Goal: Find specific page/section: Find specific page/section

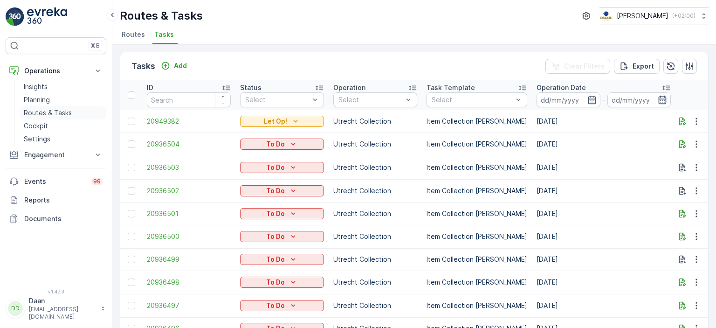
click at [56, 115] on p "Routes & Tasks" at bounding box center [48, 112] width 48 height 9
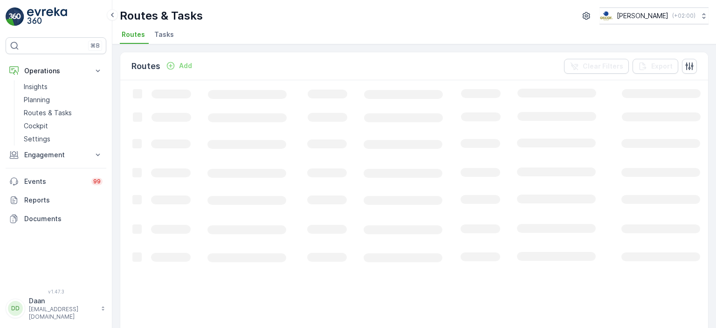
click at [166, 32] on span "Tasks" at bounding box center [164, 34] width 20 height 9
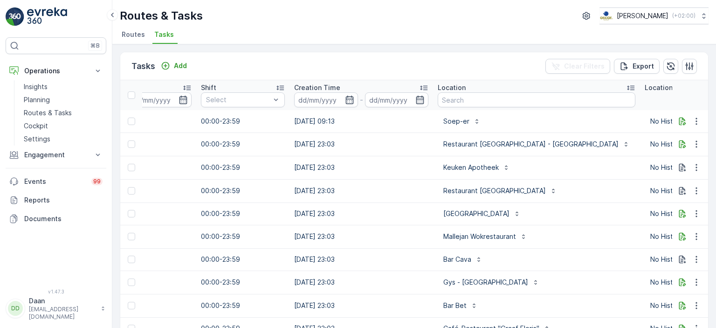
scroll to position [0, 627]
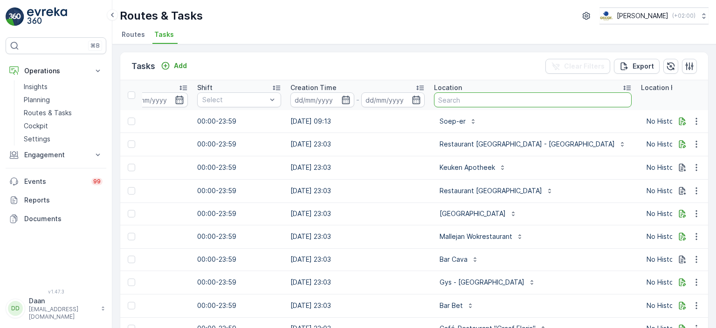
click at [445, 97] on input "text" at bounding box center [533, 99] width 198 height 15
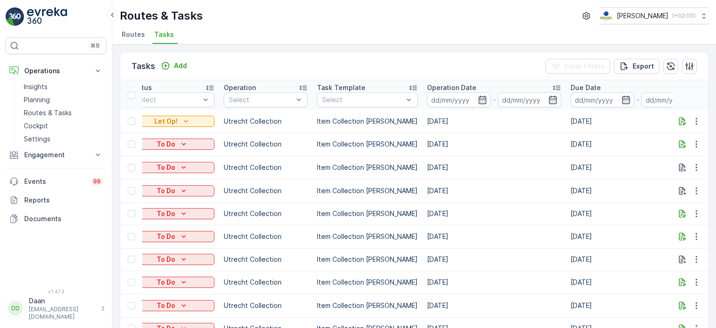
scroll to position [0, 0]
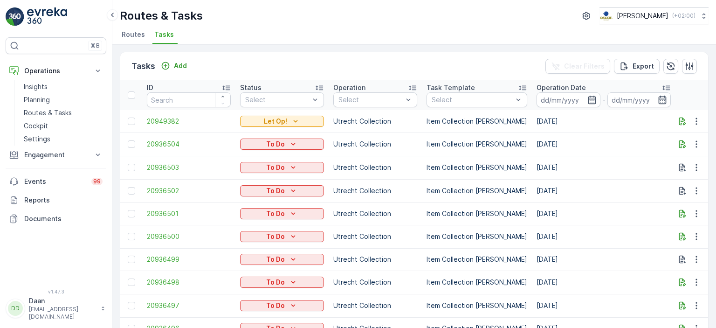
click at [34, 15] on img at bounding box center [47, 16] width 40 height 19
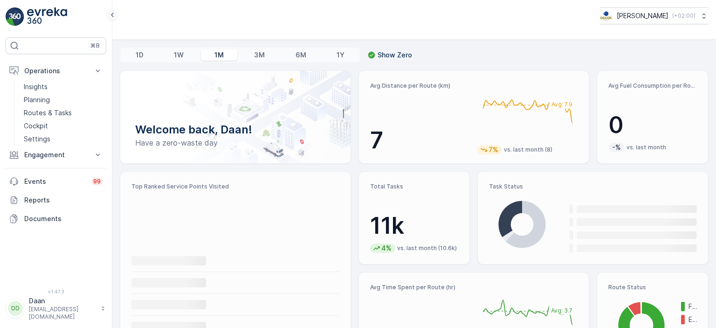
click at [113, 14] on icon at bounding box center [112, 14] width 10 height 11
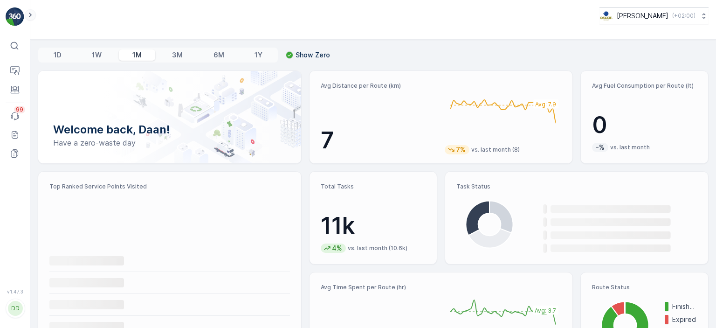
click at [33, 15] on icon at bounding box center [30, 14] width 10 height 11
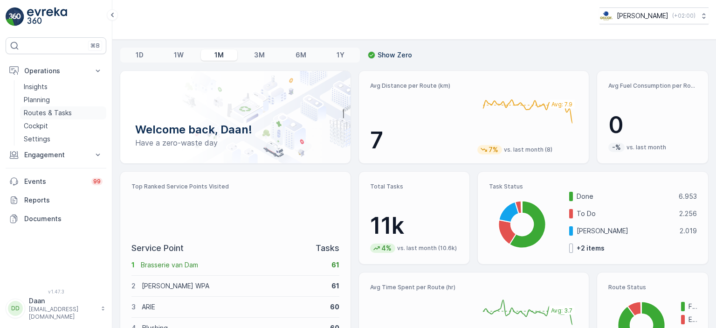
click at [43, 113] on p "Routes & Tasks" at bounding box center [48, 112] width 48 height 9
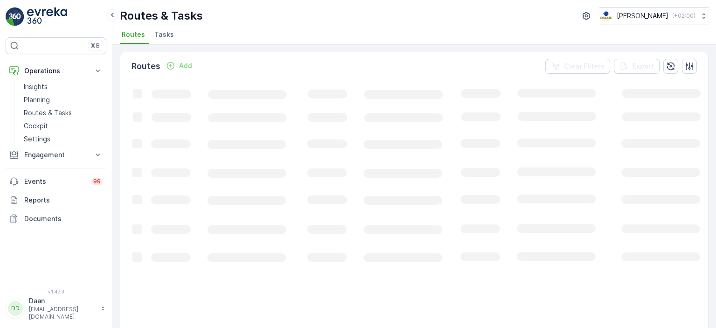
click at [165, 35] on span "Tasks" at bounding box center [164, 34] width 20 height 9
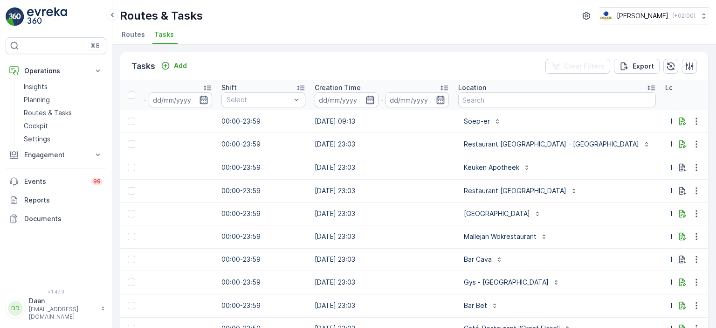
scroll to position [0, 712]
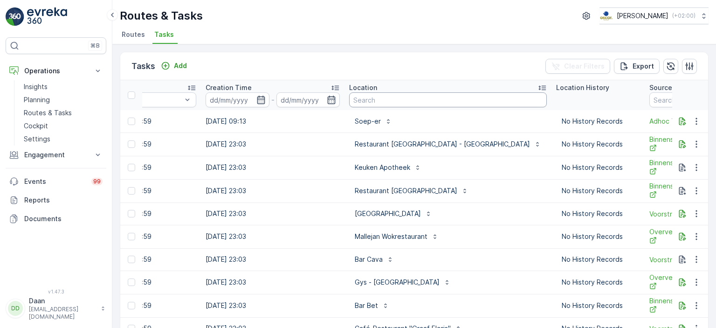
click at [425, 93] on input "text" at bounding box center [448, 99] width 198 height 15
type input "filmhuis"
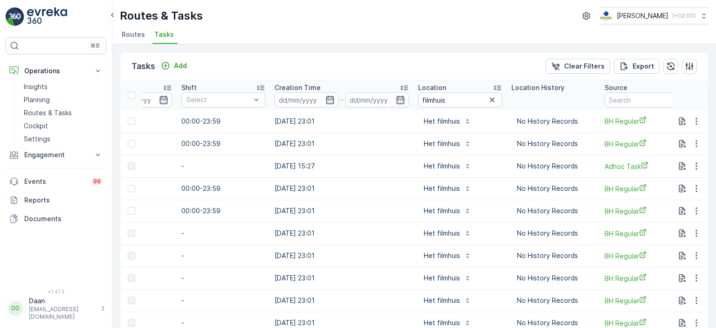
scroll to position [0, 656]
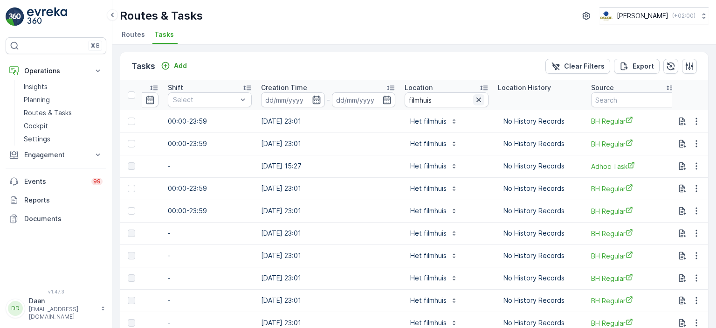
click at [474, 101] on icon "button" at bounding box center [478, 99] width 9 height 9
click at [444, 98] on input "text" at bounding box center [447, 99] width 84 height 15
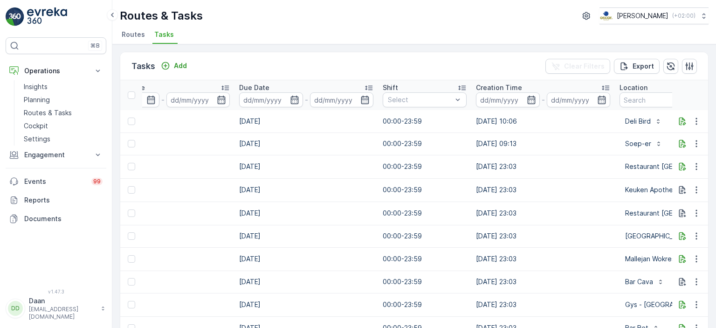
scroll to position [0, 743]
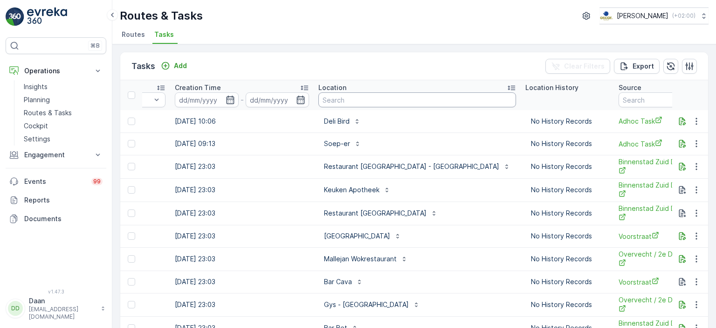
click at [362, 97] on input "text" at bounding box center [418, 99] width 198 height 15
type input "REstaurant blauw [GEOGRAPHIC_DATA]"
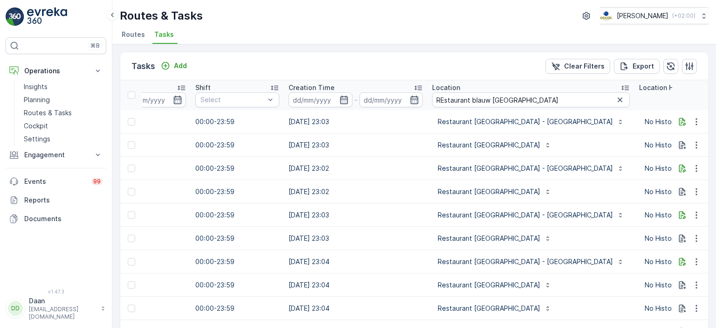
scroll to position [0, 743]
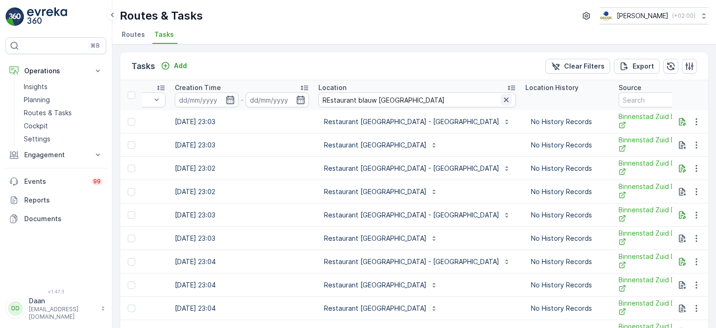
click at [501, 95] on button "button" at bounding box center [506, 99] width 11 height 11
click at [396, 96] on input "text" at bounding box center [418, 99] width 198 height 15
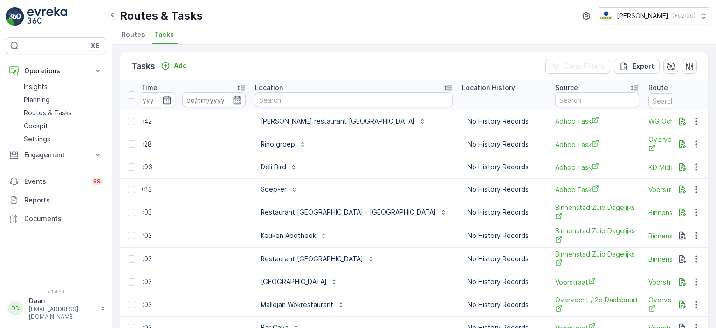
scroll to position [0, 764]
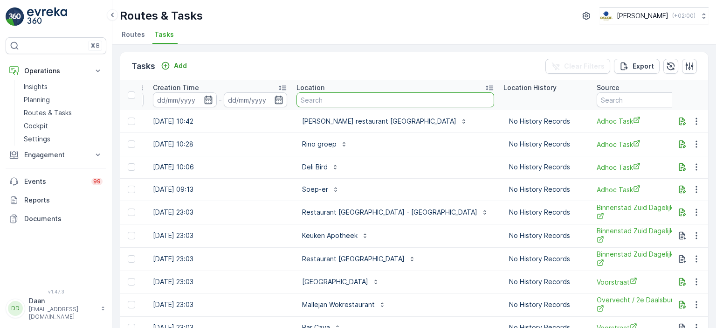
click at [373, 97] on input "text" at bounding box center [396, 99] width 198 height 15
type input "graaf"
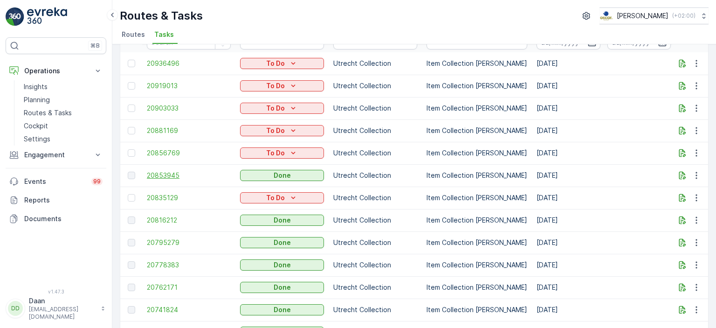
click at [168, 174] on span "20853945" at bounding box center [189, 175] width 84 height 9
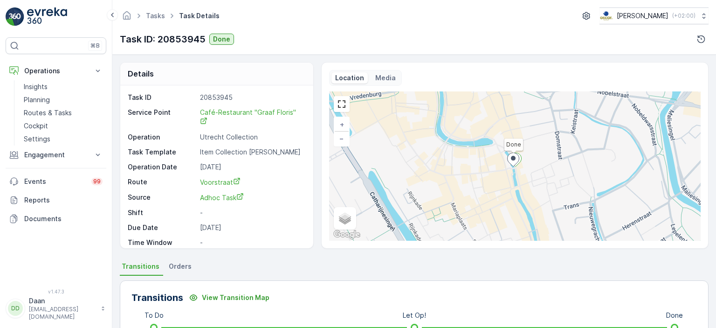
scroll to position [11, 0]
